Goal: Information Seeking & Learning: Learn about a topic

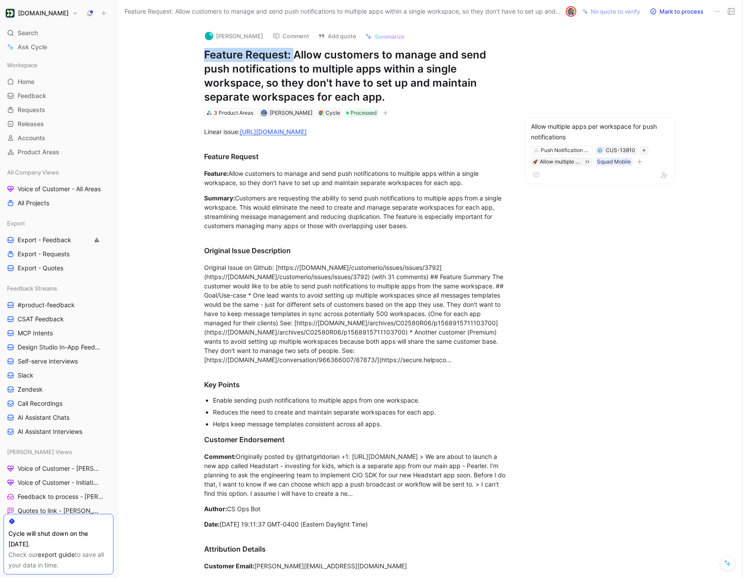
drag, startPoint x: 294, startPoint y: 54, endPoint x: 199, endPoint y: 53, distance: 95.0
click at [199, 53] on div "Albert Comment Add quote Summarize Feature Request: Allow customers to manage a…" at bounding box center [356, 70] width 338 height 95
click at [568, 127] on div "Allow multiple apps per workspace for push notifications" at bounding box center [600, 131] width 138 height 21
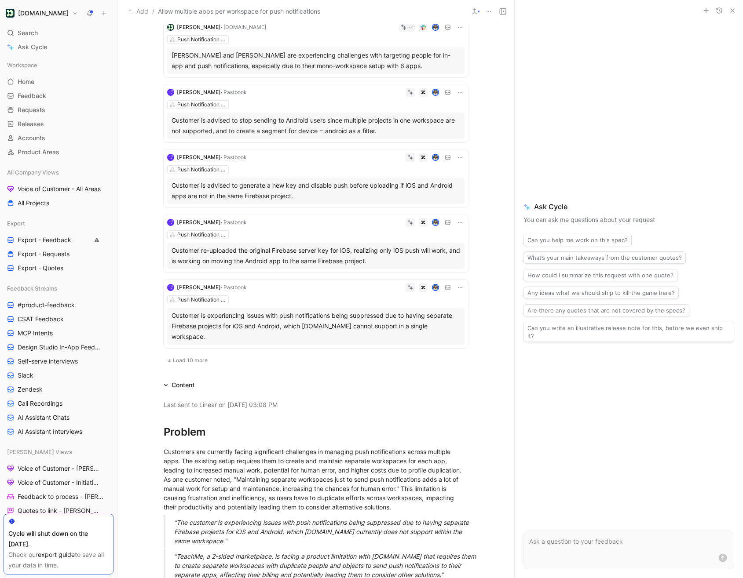
scroll to position [445, 0]
click at [188, 354] on button "Load 10 more" at bounding box center [187, 359] width 47 height 11
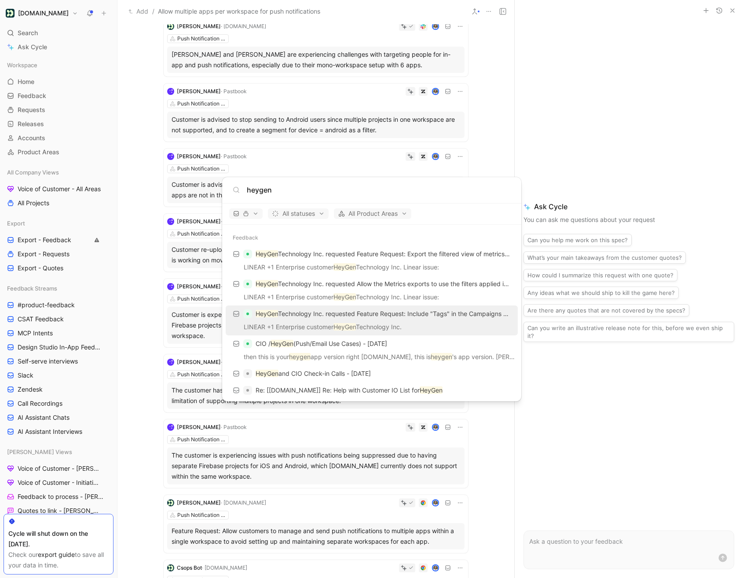
type input "heygen"
click at [308, 309] on p "HeyGen Technology Inc. requested Feature Request: Include "Tags" in the Campaig…" at bounding box center [382, 314] width 255 height 11
click at [485, 153] on body "Customer.io Search ⌘ K Ask Cycle Workspace Home G then H Feedback G then F Requ…" at bounding box center [371, 289] width 743 height 578
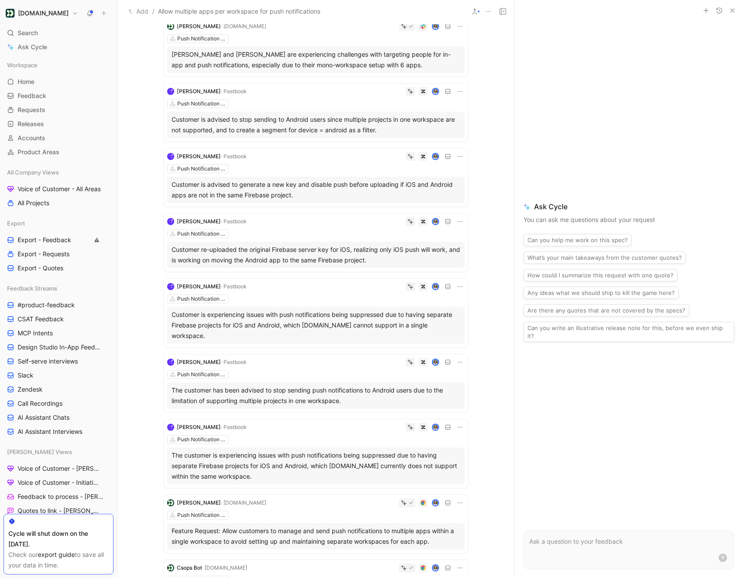
scroll to position [0, 0]
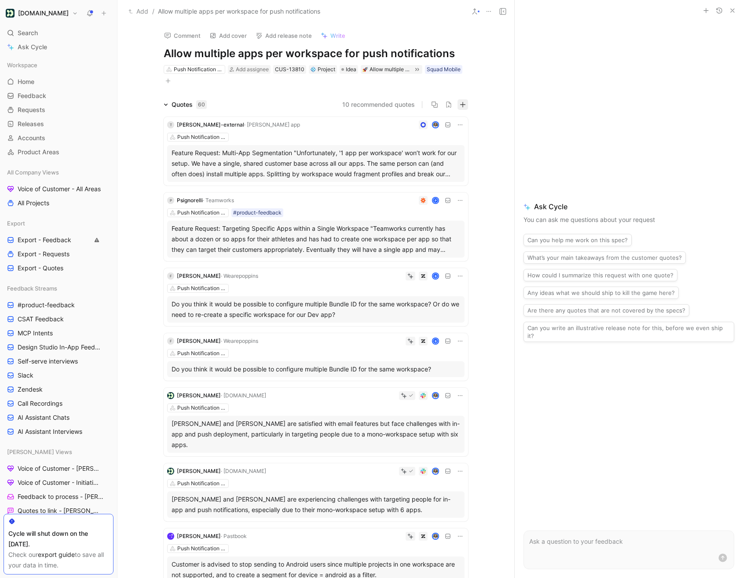
click at [462, 105] on icon "button" at bounding box center [462, 105] width 6 height 6
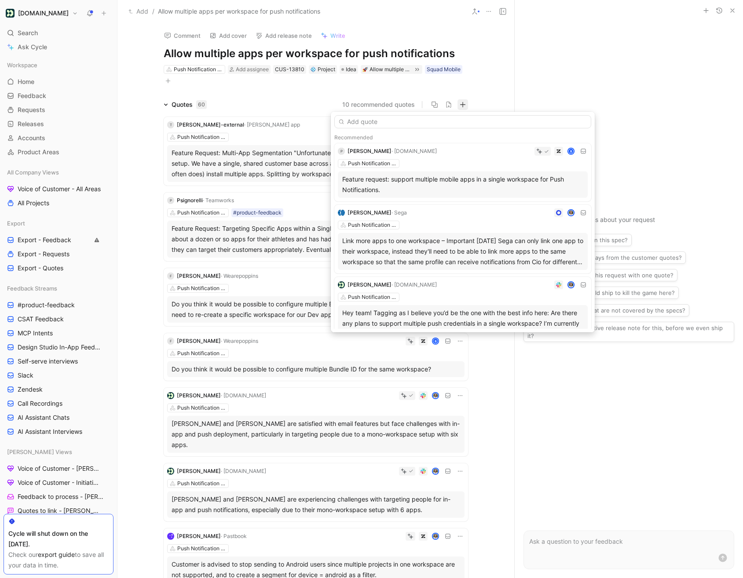
click at [366, 122] on input "text" at bounding box center [462, 121] width 257 height 13
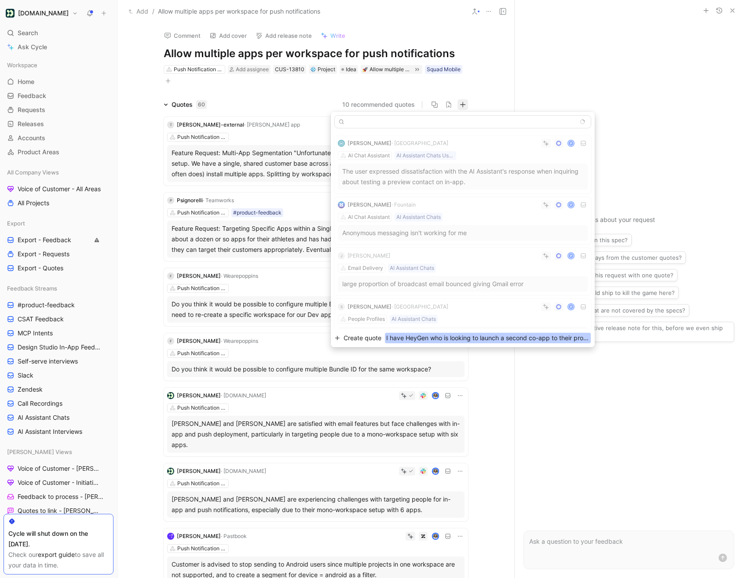
type input "I have HeyGen who is looking to launch a second co-app to their product line an…"
click at [365, 337] on span "Create quote" at bounding box center [362, 338] width 38 height 11
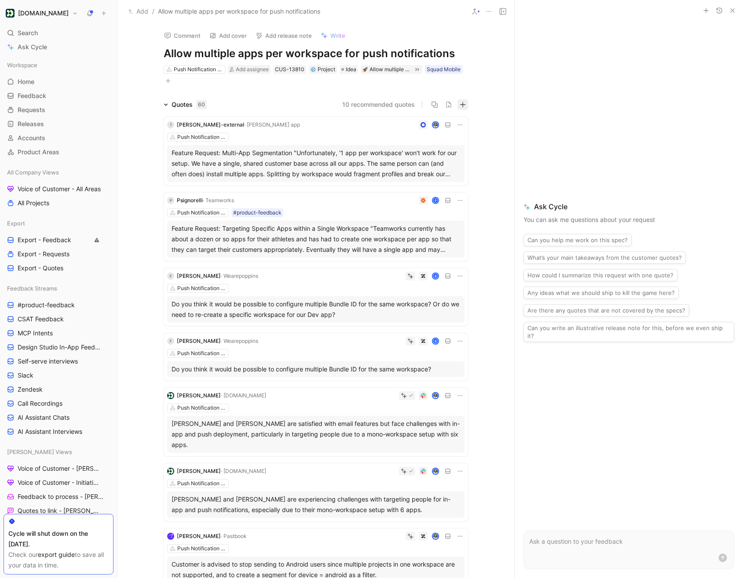
scroll to position [0, 0]
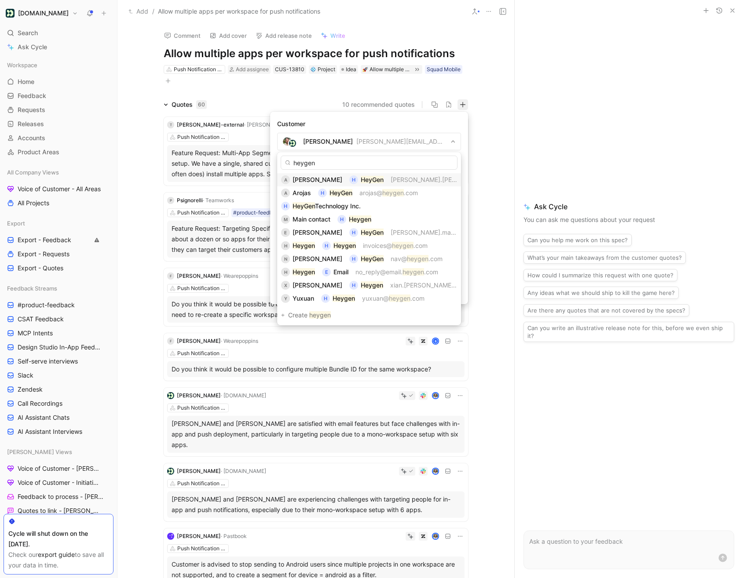
type input "heygen"
click at [323, 180] on span "Andy Chen" at bounding box center [317, 179] width 50 height 7
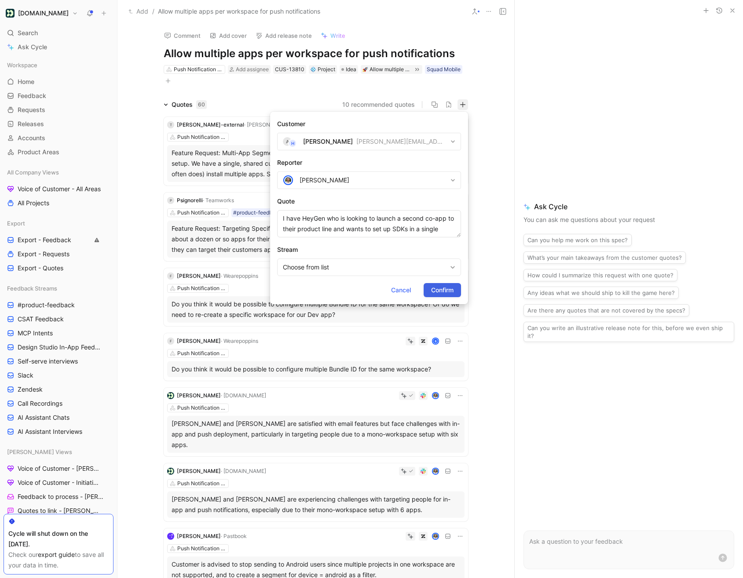
click at [440, 294] on span "Confirm" at bounding box center [442, 290] width 22 height 11
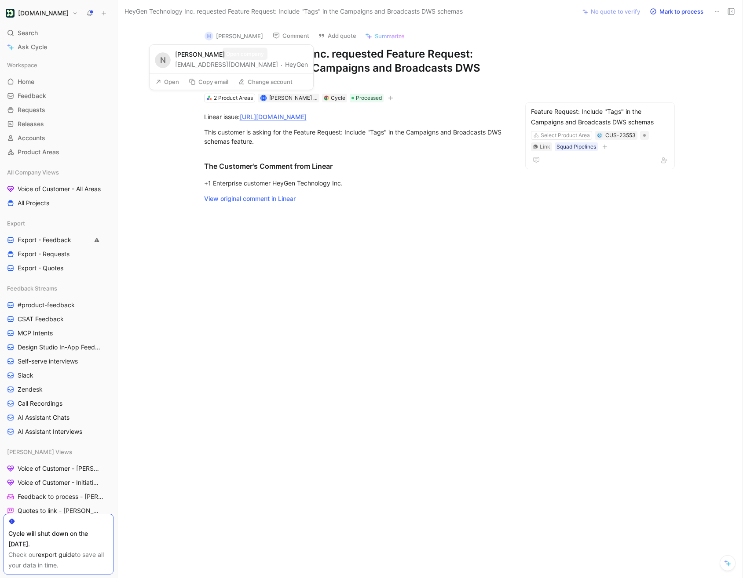
click at [285, 65] on button "HeyGen" at bounding box center [296, 64] width 23 height 11
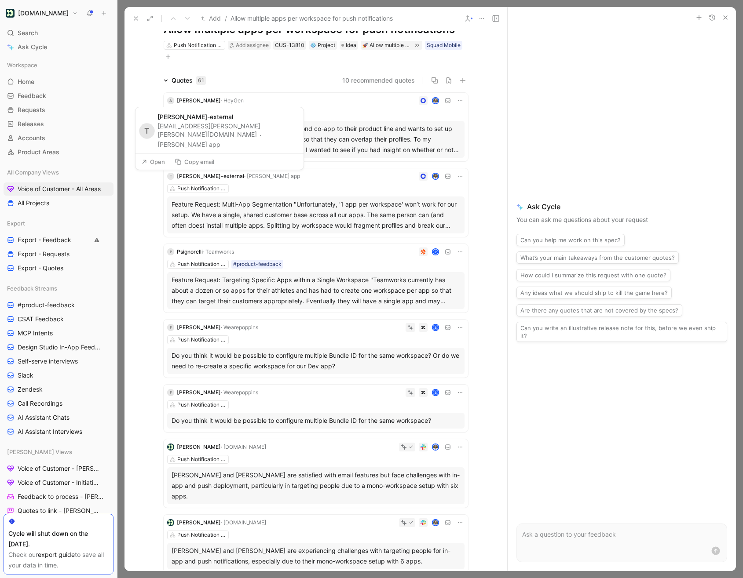
scroll to position [35, 0]
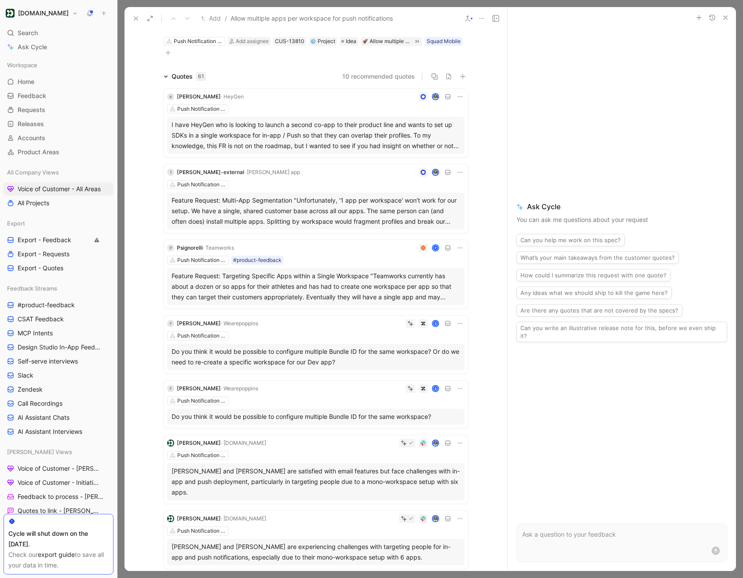
click at [728, 19] on button "button" at bounding box center [725, 17] width 11 height 11
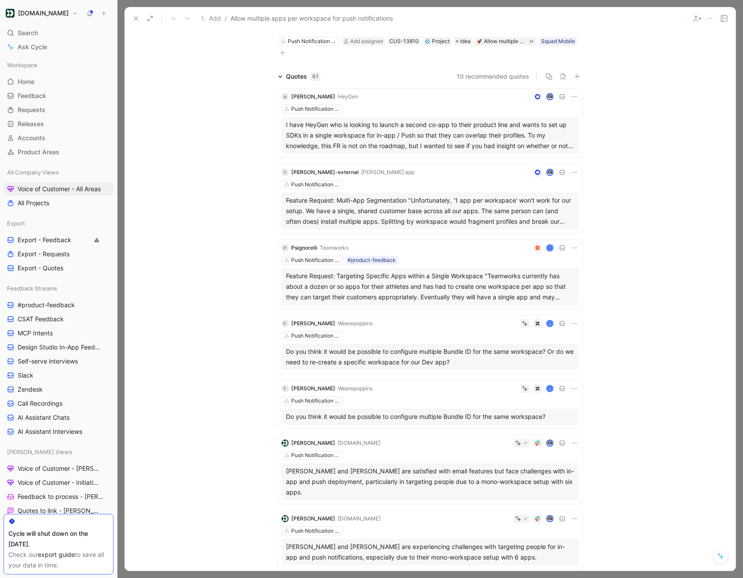
click at [137, 18] on icon at bounding box center [135, 18] width 7 height 7
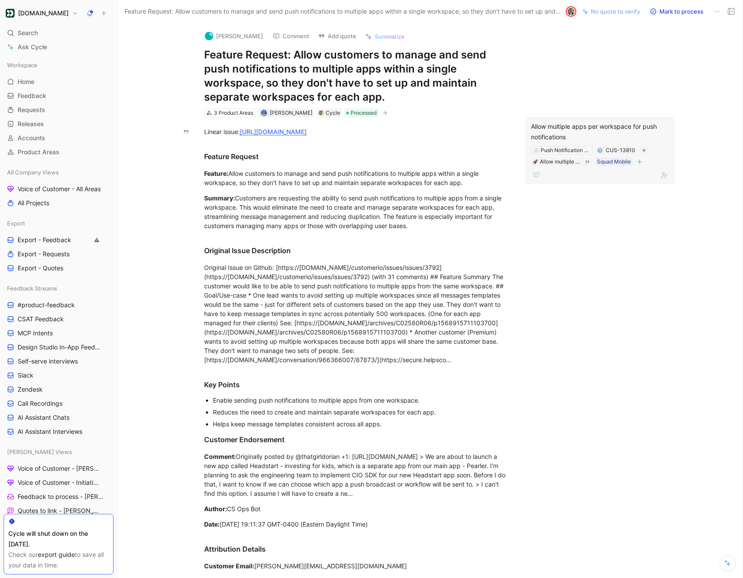
click at [579, 138] on div "Allow multiple apps per workspace for push notifications" at bounding box center [600, 131] width 138 height 21
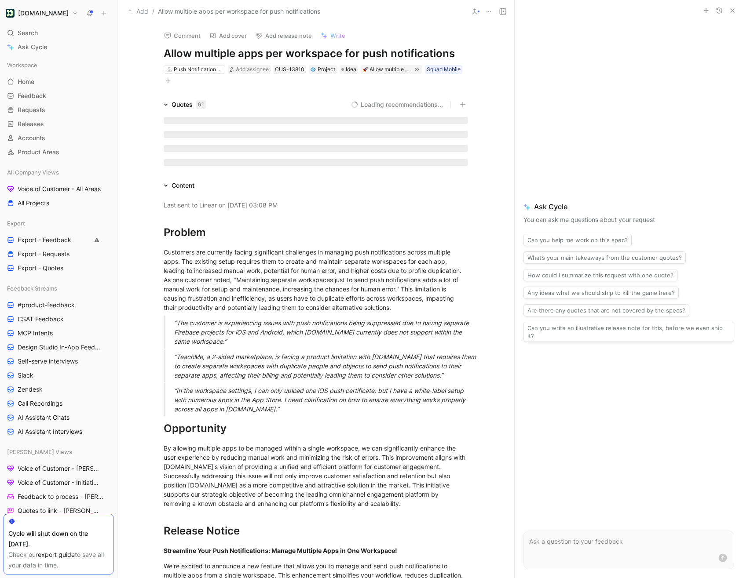
click at [280, 49] on h1 "Allow multiple apps per workspace for push notifications" at bounding box center [316, 54] width 304 height 14
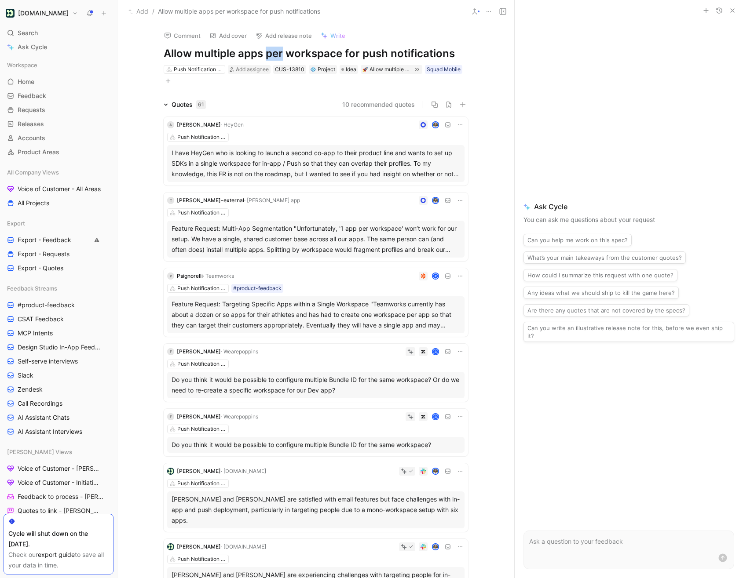
click at [280, 49] on h1 "Allow multiple apps per workspace for push notifications" at bounding box center [316, 54] width 304 height 14
copy h1 "Allow multiple apps per workspace for push notifications"
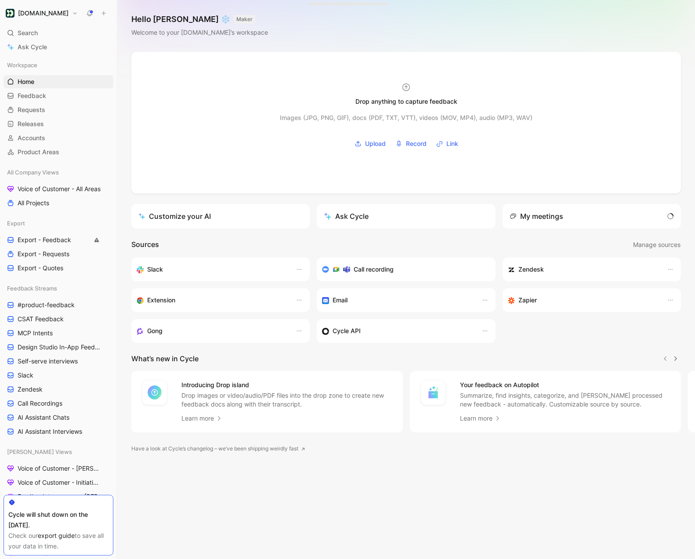
click at [47, 16] on h1 "[DOMAIN_NAME]" at bounding box center [43, 13] width 51 height 8
click at [44, 55] on div "Account settings" at bounding box center [60, 57] width 108 height 14
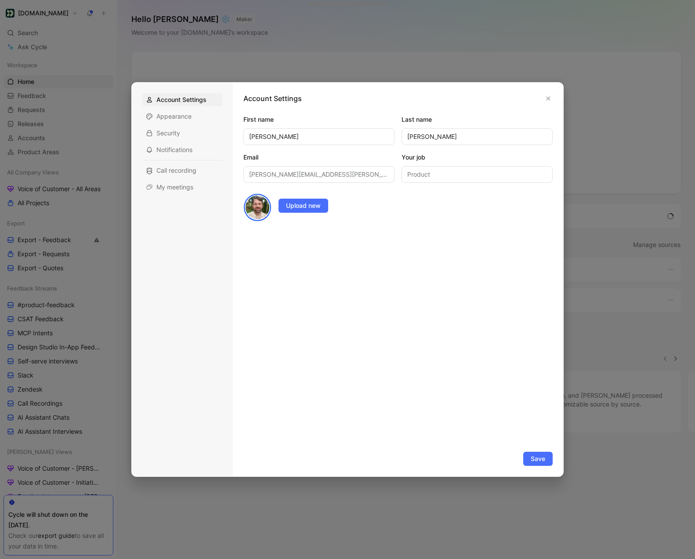
click at [168, 162] on div "Account Settings Appearance Security Notifications Call recording My meetings" at bounding box center [182, 143] width 80 height 101
click at [168, 167] on span "Call recording" at bounding box center [177, 170] width 40 height 9
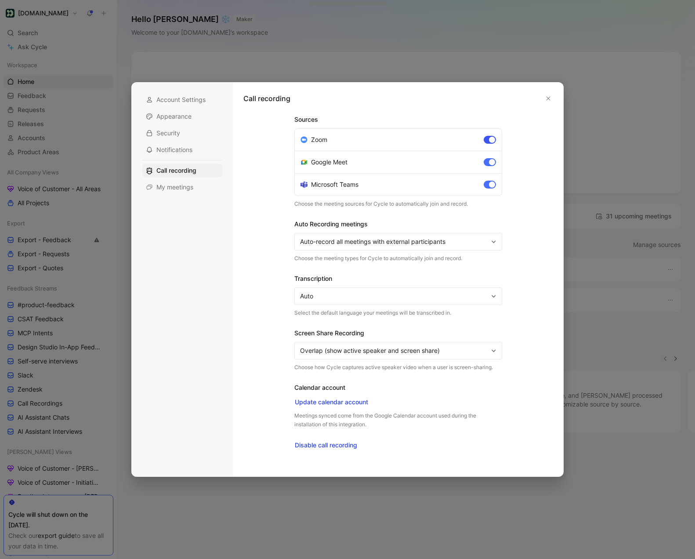
click at [487, 138] on div at bounding box center [490, 140] width 12 height 8
click at [0, 0] on input "Zoom" at bounding box center [0, 0] width 0 height 0
click at [488, 164] on div at bounding box center [490, 162] width 12 height 8
click at [0, 0] on input "Google Meet" at bounding box center [0, 0] width 0 height 0
click at [489, 183] on div at bounding box center [492, 185] width 6 height 6
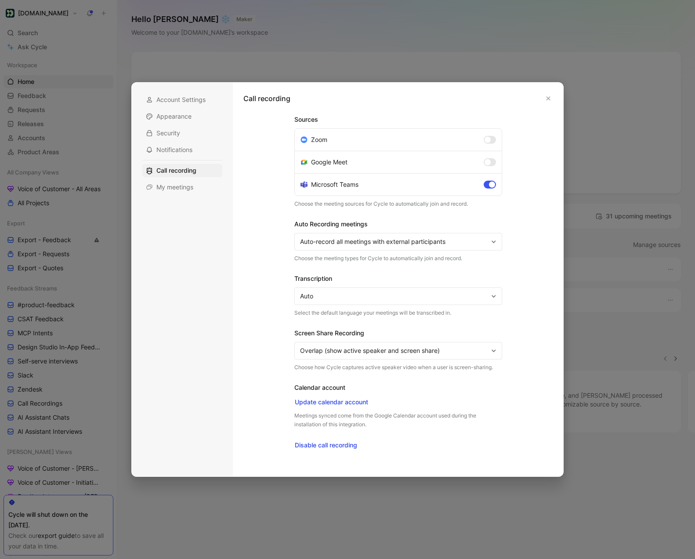
click at [0, 0] on input "Microsoft Teams" at bounding box center [0, 0] width 0 height 0
click at [439, 238] on span "Auto-record all meetings with external participants" at bounding box center [394, 242] width 188 height 11
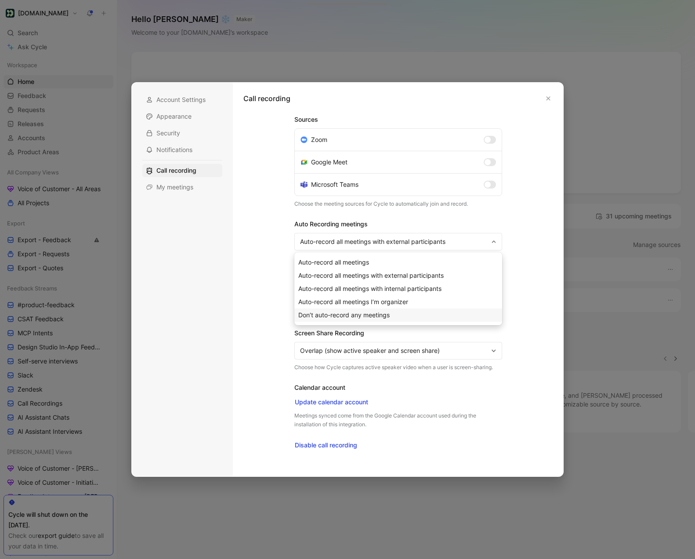
click at [352, 314] on span "Don’t auto-record any meetings" at bounding box center [344, 314] width 91 height 7
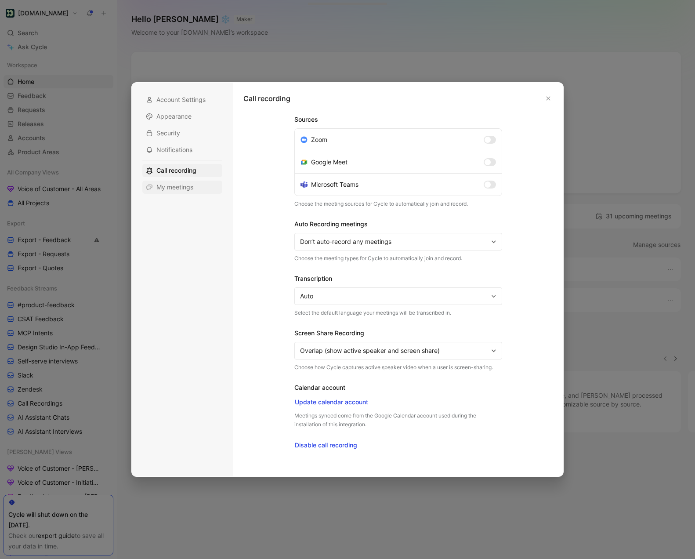
click at [182, 184] on span "My meetings" at bounding box center [175, 187] width 37 height 9
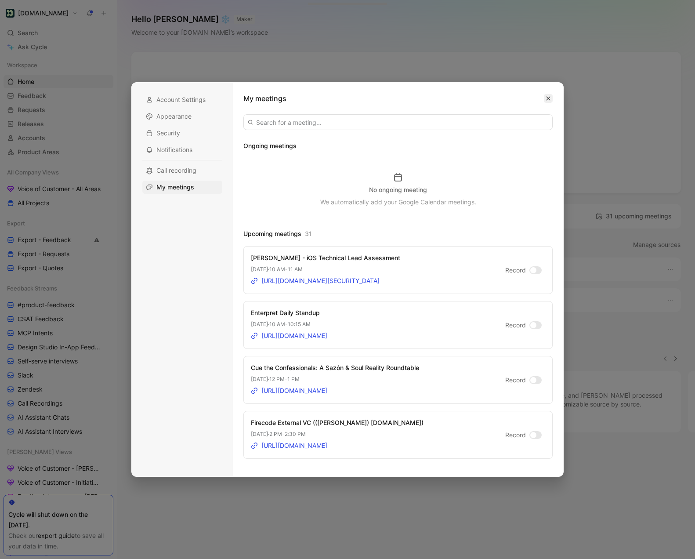
click at [552, 98] on button "button" at bounding box center [548, 98] width 9 height 9
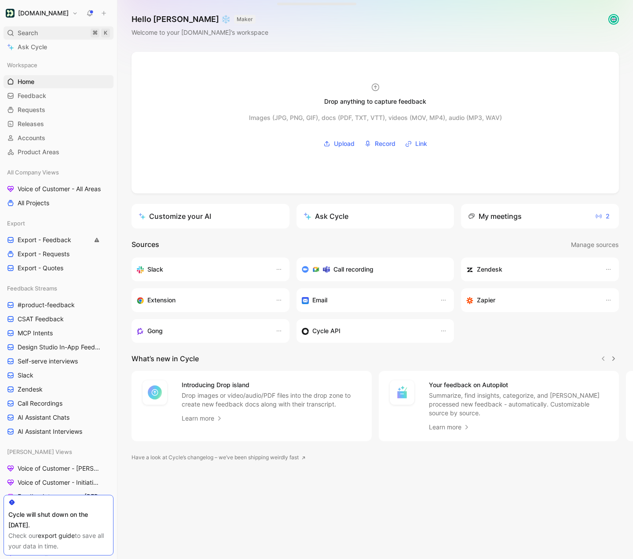
click at [42, 32] on div "Search ⌘ K" at bounding box center [59, 32] width 110 height 13
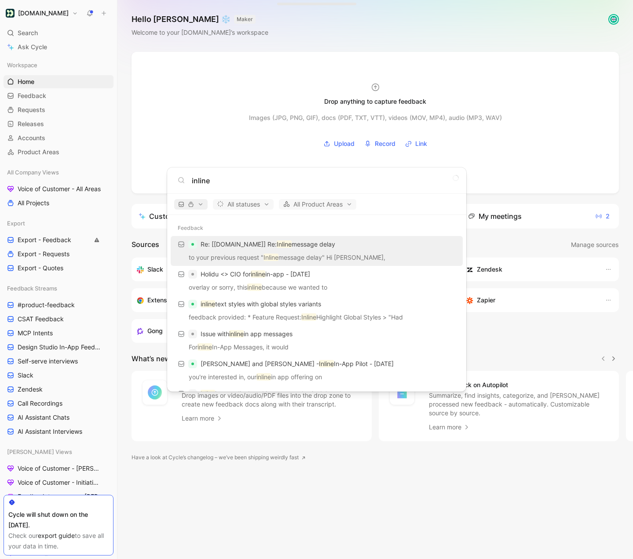
type input "inline"
click at [200, 200] on button "button" at bounding box center [190, 204] width 33 height 11
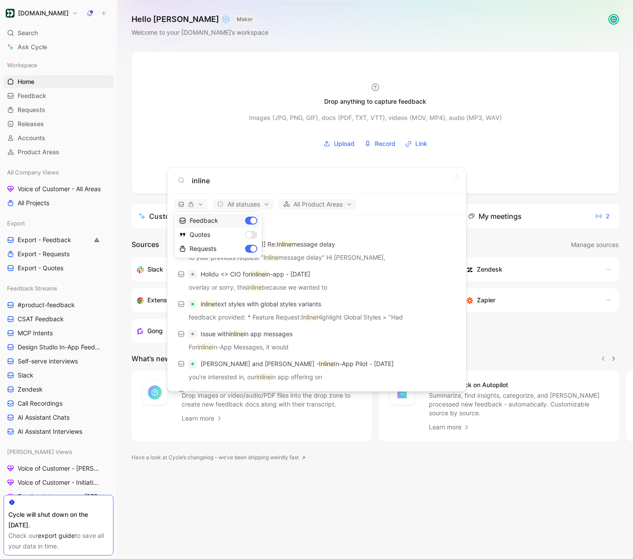
click at [252, 223] on div "Feedback" at bounding box center [218, 221] width 84 height 14
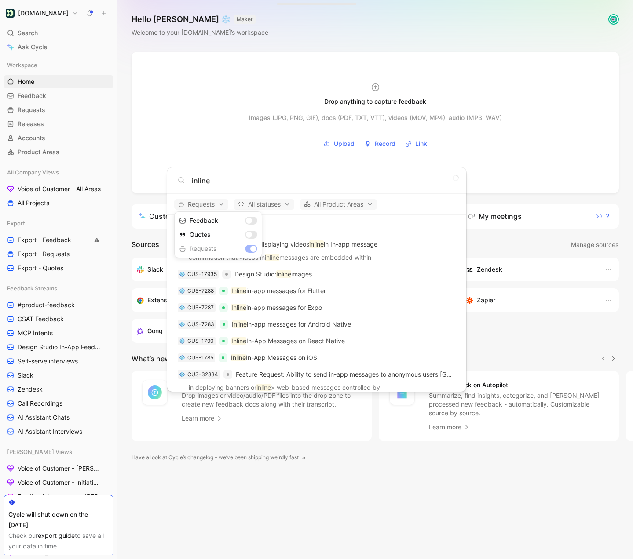
click at [219, 180] on div at bounding box center [316, 279] width 633 height 559
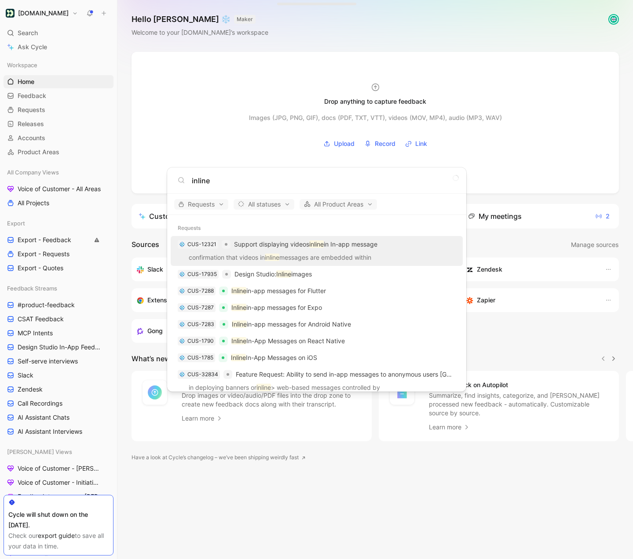
click at [206, 182] on input "inline" at bounding box center [324, 180] width 264 height 11
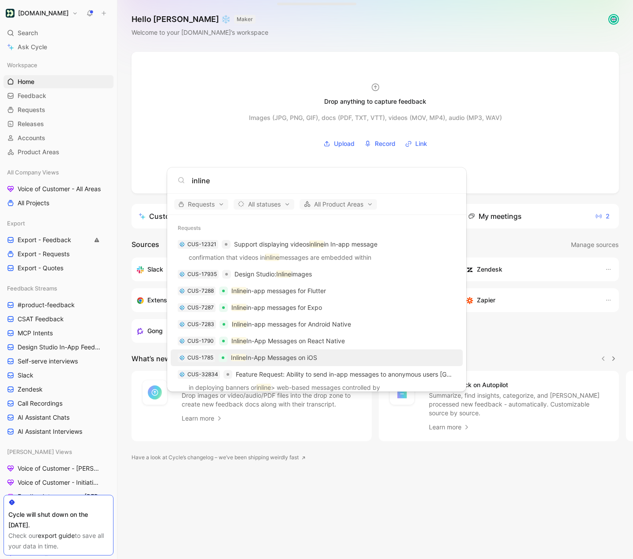
click at [305, 357] on p "Inline In-App Messages on iOS" at bounding box center [274, 358] width 86 height 11
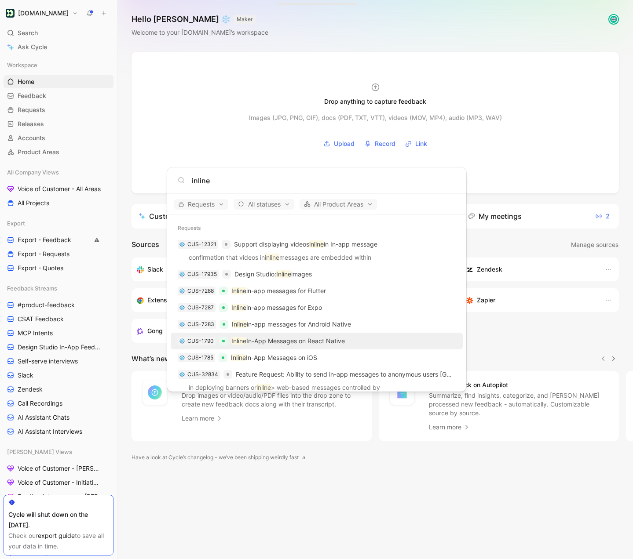
click at [304, 342] on p "Inline In-App Messages on React Native" at bounding box center [287, 341] width 113 height 11
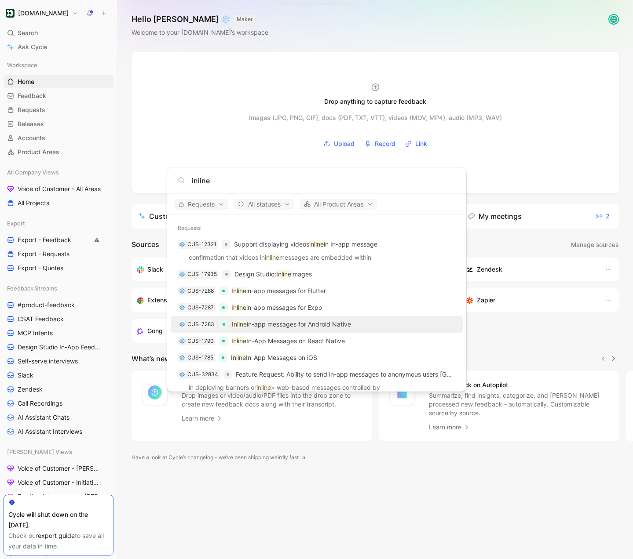
click at [304, 323] on p "Inline in-app messages for Android Native" at bounding box center [291, 324] width 119 height 11
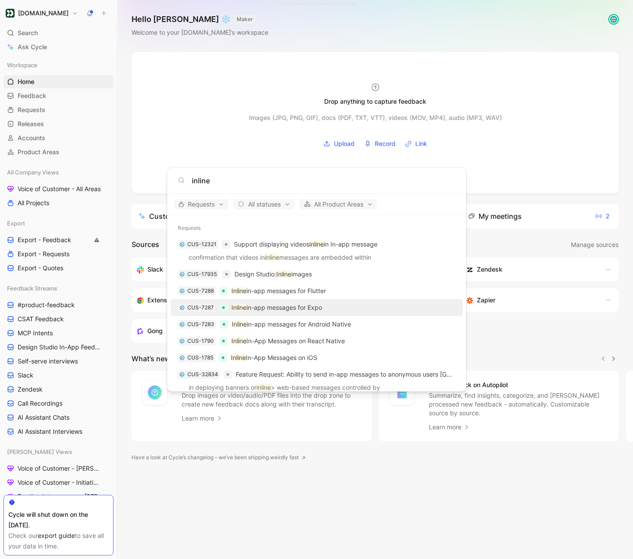
click at [305, 306] on p "Inline in-app messages for Expo" at bounding box center [276, 307] width 91 height 11
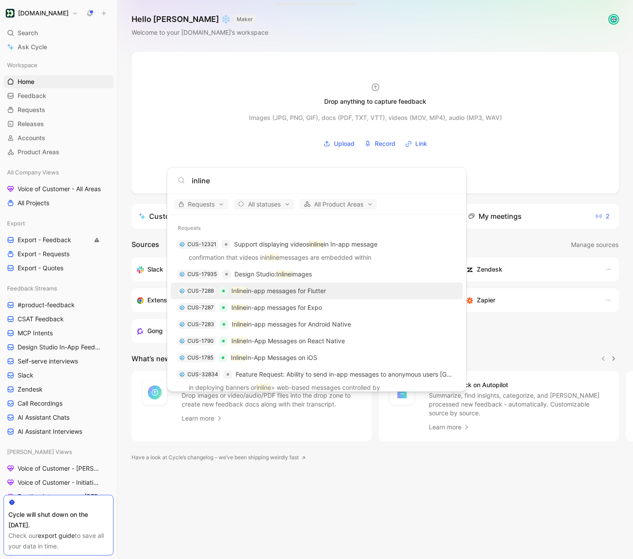
click at [305, 295] on p "Inline in-app messages for Flutter" at bounding box center [278, 291] width 95 height 11
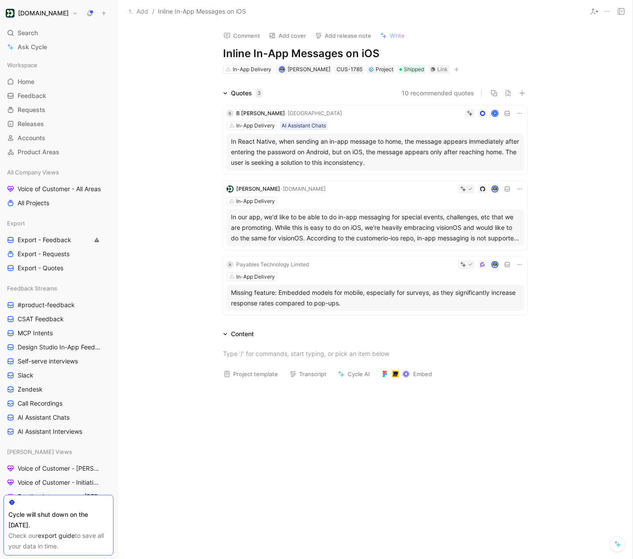
click at [391, 37] on span "Write" at bounding box center [397, 36] width 15 height 8
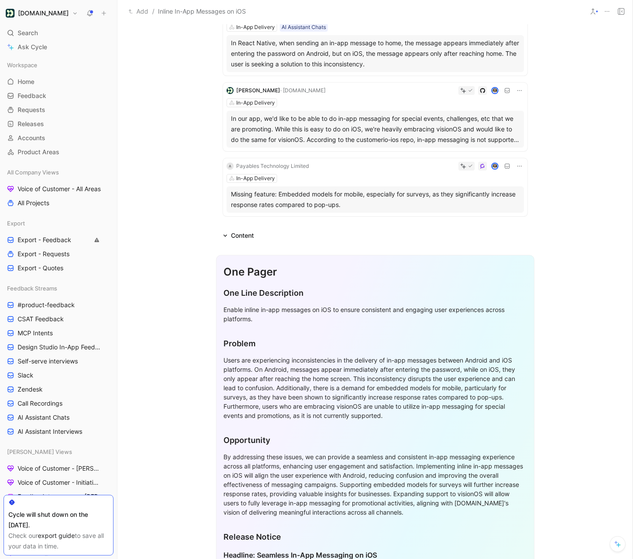
scroll to position [124, 0]
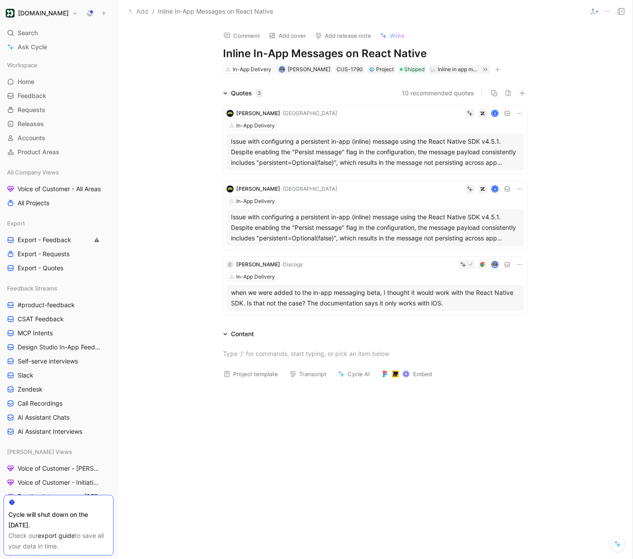
click at [395, 36] on span "Write" at bounding box center [397, 36] width 15 height 8
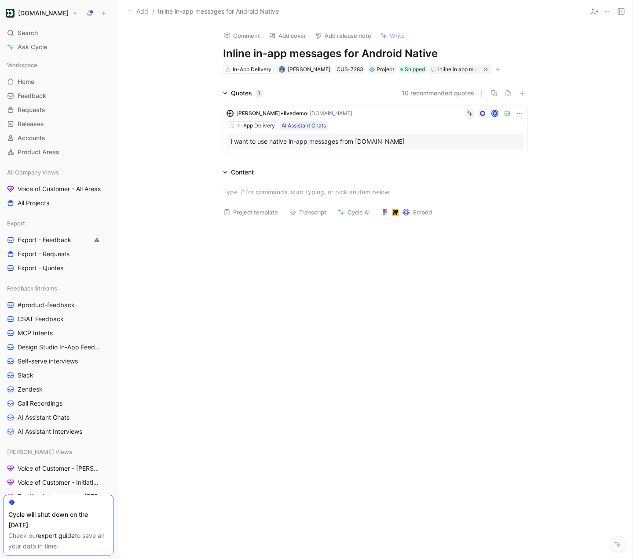
click at [399, 36] on span "Write" at bounding box center [397, 36] width 15 height 8
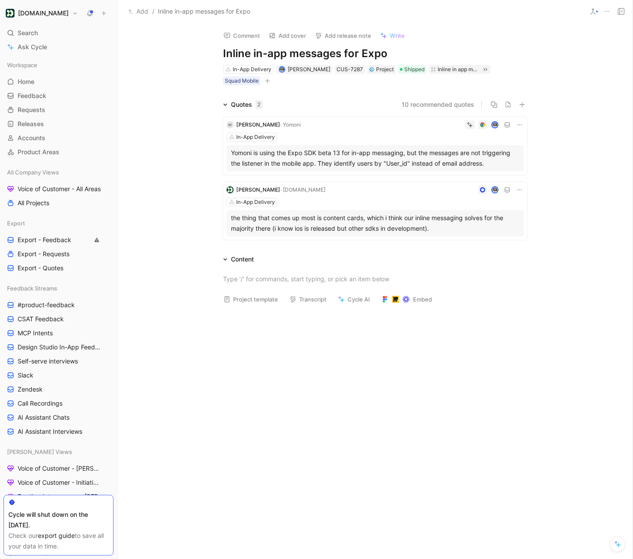
click at [401, 35] on span "Write" at bounding box center [397, 36] width 15 height 8
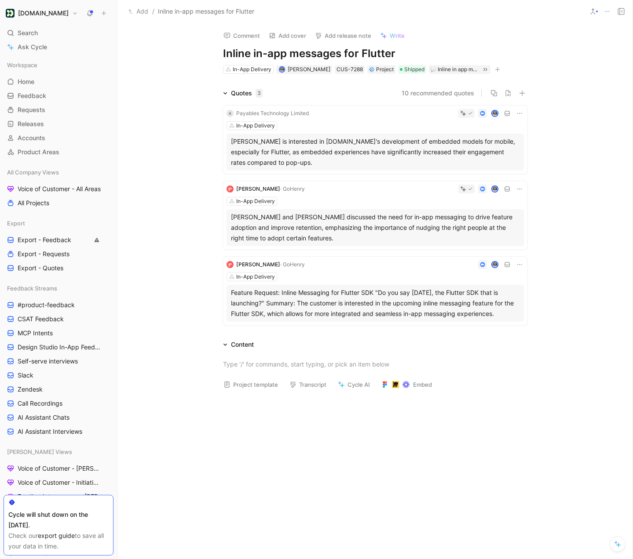
click at [392, 37] on span "Write" at bounding box center [397, 36] width 15 height 8
